Goal: Information Seeking & Learning: Learn about a topic

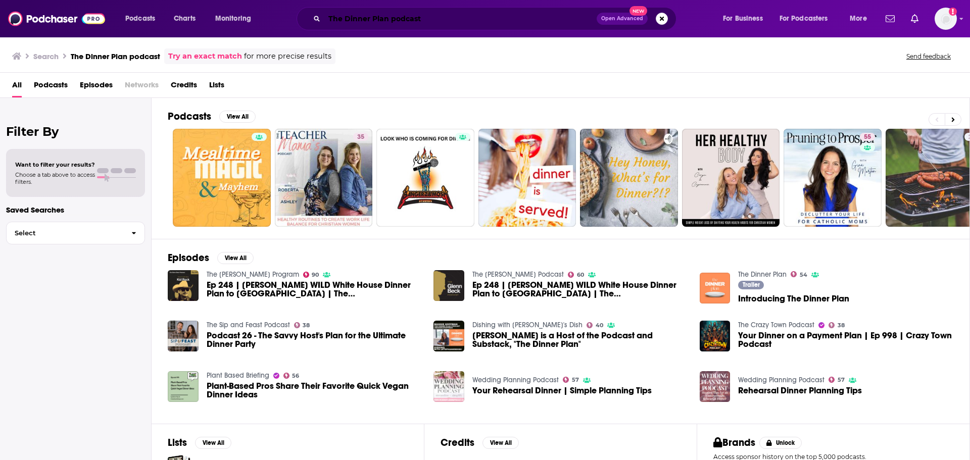
click at [336, 19] on input "The Dinner Plan podcast" at bounding box center [460, 19] width 272 height 16
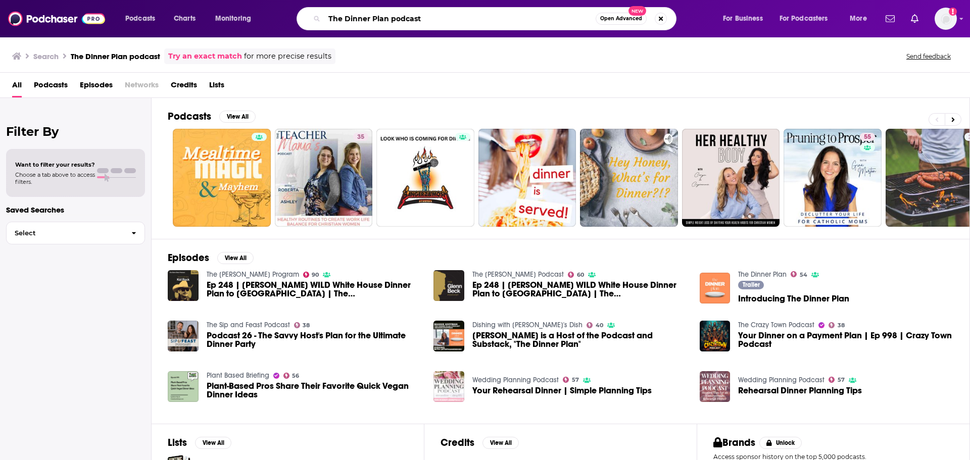
click at [336, 19] on input "The Dinner Plan podcast" at bounding box center [459, 19] width 271 height 16
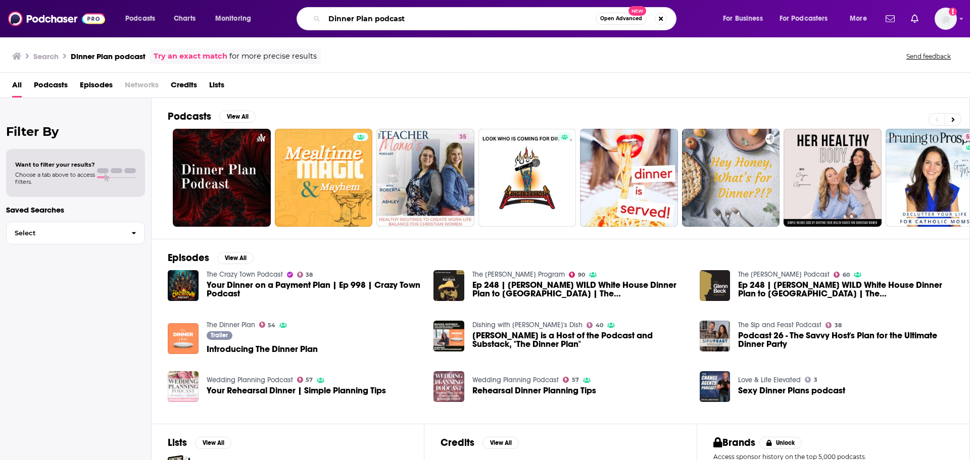
drag, startPoint x: 428, startPoint y: 16, endPoint x: 321, endPoint y: 18, distance: 106.6
click at [321, 18] on div "Dinner Plan podcast Open Advanced New" at bounding box center [487, 18] width 380 height 23
type input "[PERSON_NAME]"
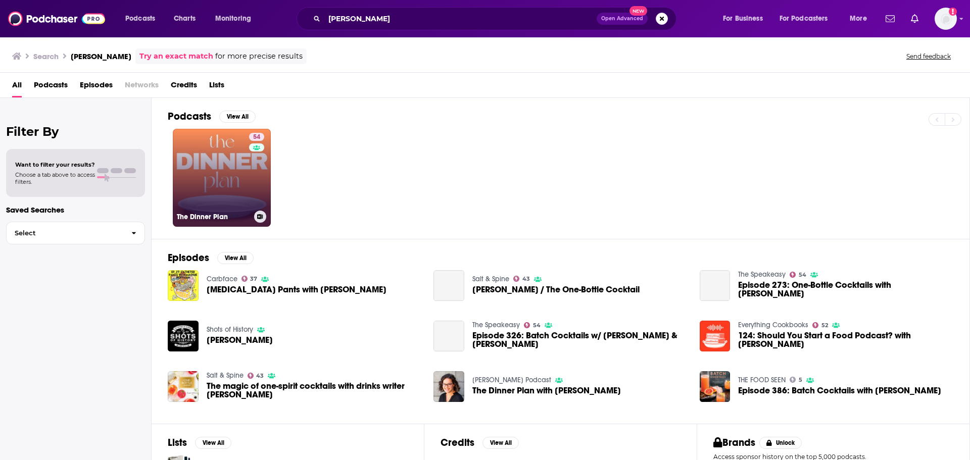
click at [255, 188] on div "54" at bounding box center [258, 172] width 18 height 78
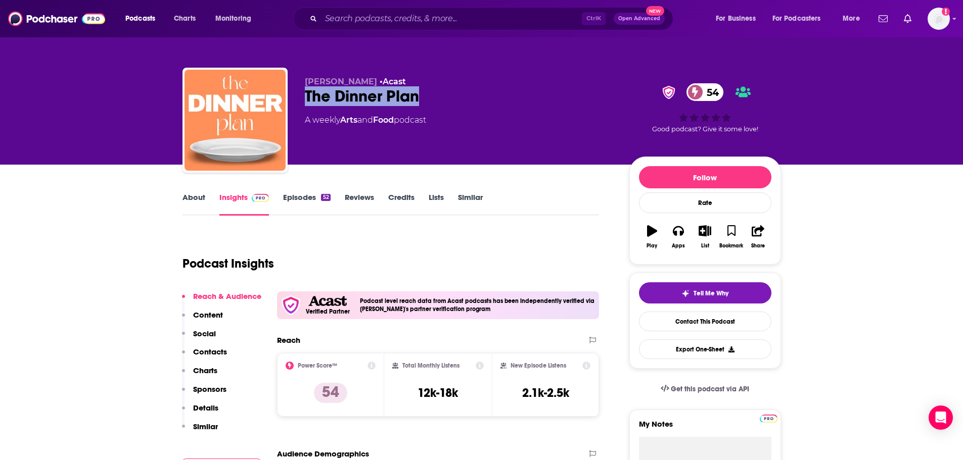
drag, startPoint x: 360, startPoint y: 99, endPoint x: 303, endPoint y: 102, distance: 57.7
click at [303, 102] on div "[PERSON_NAME] • Acast The Dinner Plan 54 A weekly Arts and Food podcast 54 Good…" at bounding box center [481, 122] width 598 height 109
copy h2 "The Dinner Plan"
